Goal: Check status: Check status

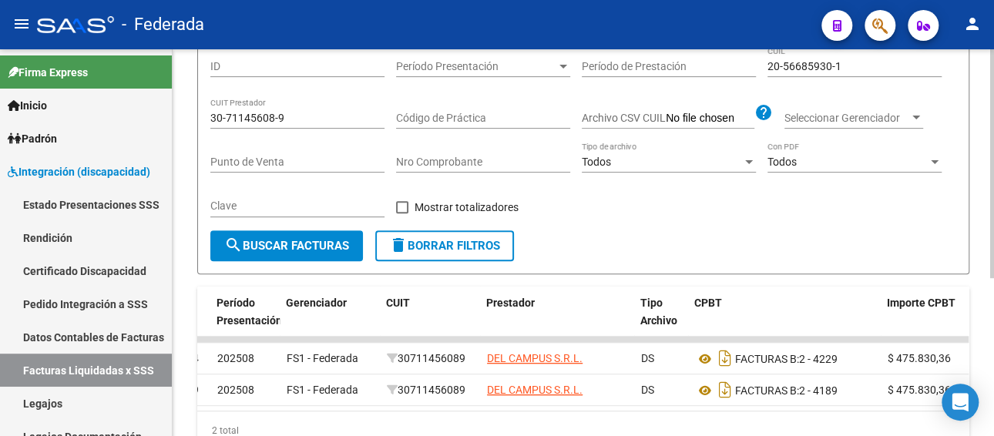
scroll to position [154, 0]
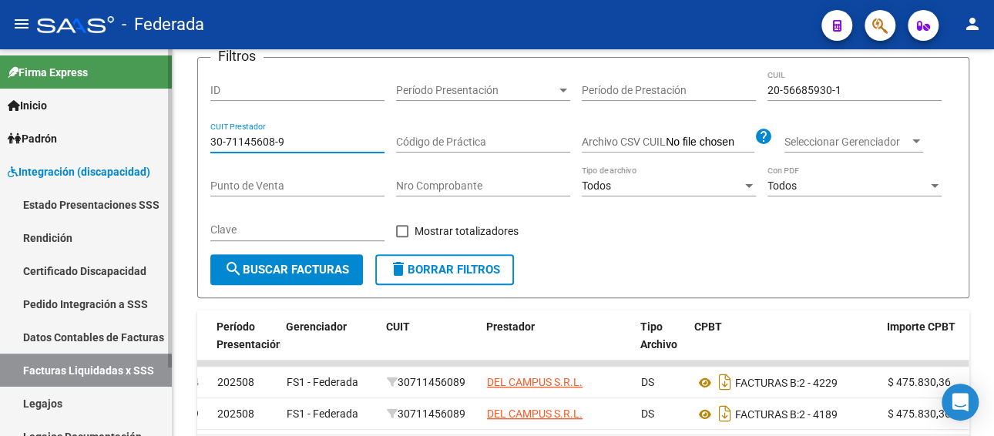
drag, startPoint x: 300, startPoint y: 143, endPoint x: 156, endPoint y: 140, distance: 143.4
click at [156, 140] on mat-sidenav-container "Firma Express Inicio Calendario SSS Instructivos Padrón Afiliados Empadronados …" at bounding box center [497, 242] width 994 height 387
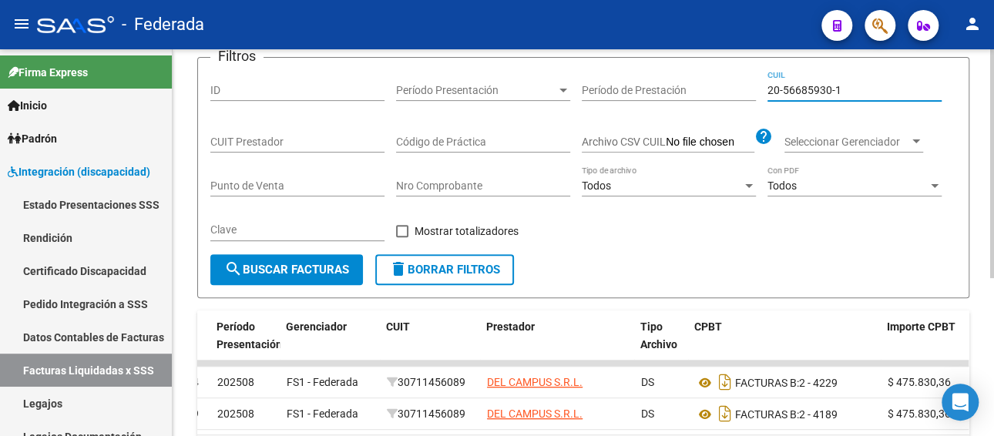
paste input "7-52534353-2"
drag, startPoint x: 854, startPoint y: 92, endPoint x: 725, endPoint y: 86, distance: 129.6
click at [725, 86] on div "Filtros ID Período Presentación Período Presentación Período de Prestación 27-5…" at bounding box center [583, 162] width 746 height 184
type input "27-52534353-2"
click at [296, 277] on button "search Buscar Facturas" at bounding box center [286, 269] width 153 height 31
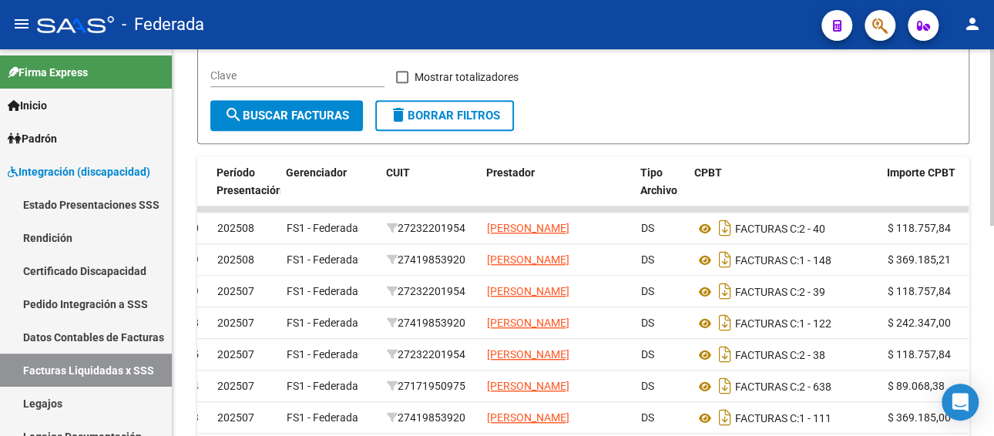
scroll to position [385, 0]
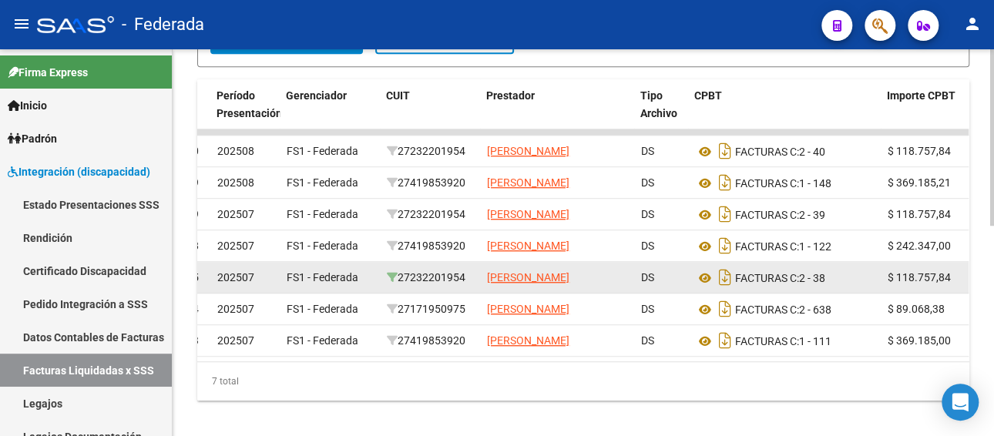
drag, startPoint x: 474, startPoint y: 306, endPoint x: 391, endPoint y: 305, distance: 83.3
click at [402, 293] on datatable-body-cell "27232201954" at bounding box center [431, 277] width 100 height 31
copy div "27232201954"
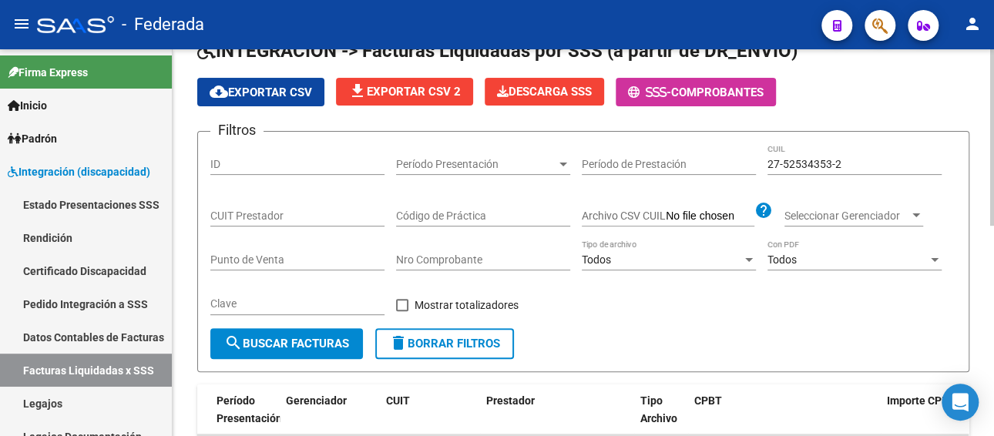
scroll to position [77, 0]
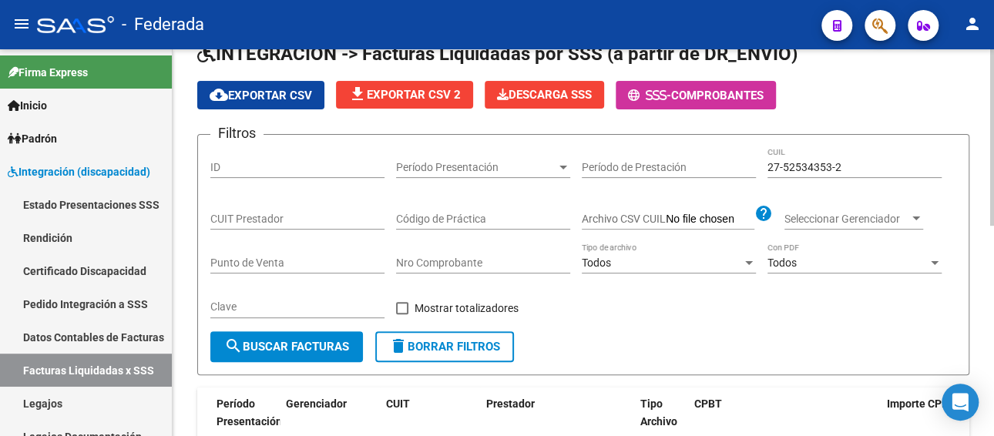
click at [268, 213] on input "CUIT Prestador" at bounding box center [297, 219] width 174 height 13
paste input "27-23220195-4"
type input "27-23220195-4"
click at [308, 331] on button "search Buscar Facturas" at bounding box center [286, 346] width 153 height 31
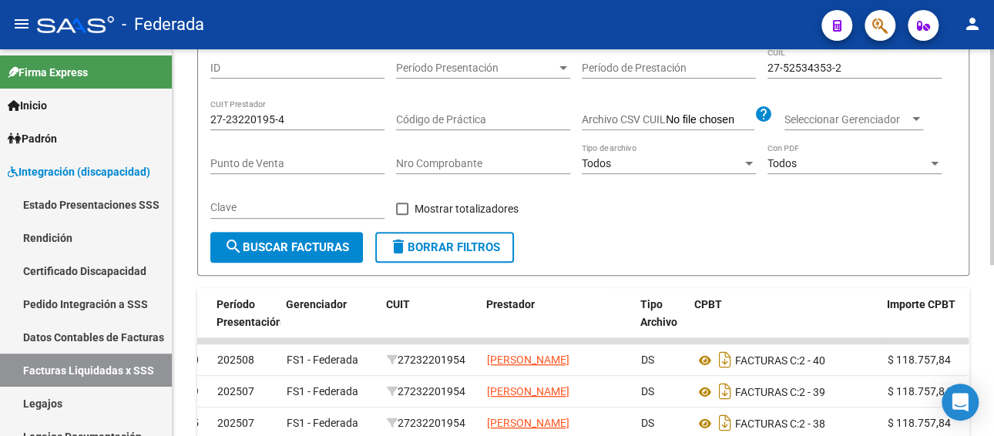
scroll to position [305, 0]
